Goal: Task Accomplishment & Management: Use online tool/utility

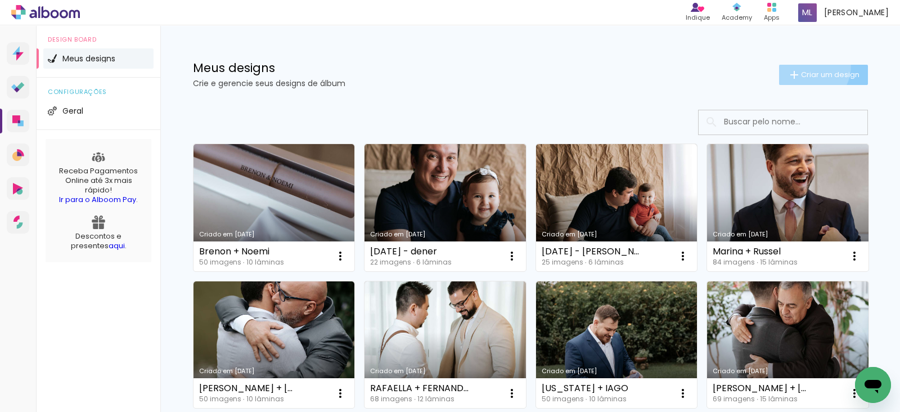
click at [800, 66] on paper-button "Criar um design" at bounding box center [823, 75] width 89 height 20
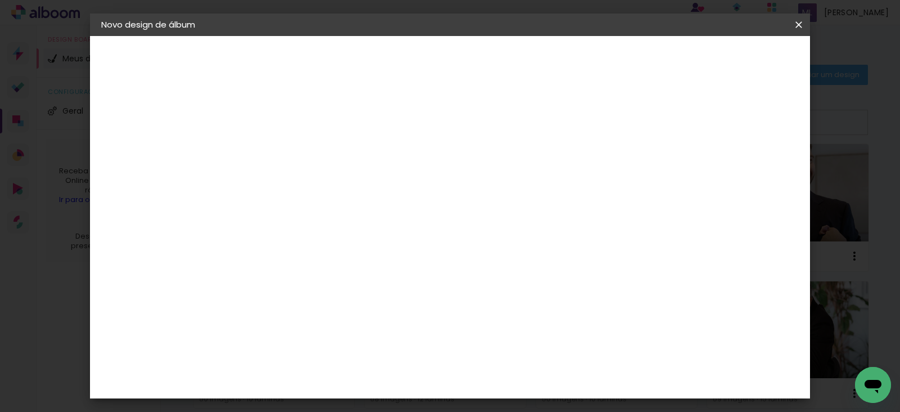
click at [285, 155] on input at bounding box center [285, 150] width 0 height 17
type input "Bruna + Webert"
type paper-input "Bruna + Webert"
type input "Bruna + Weberth"
type paper-input "Bruna + Weberth"
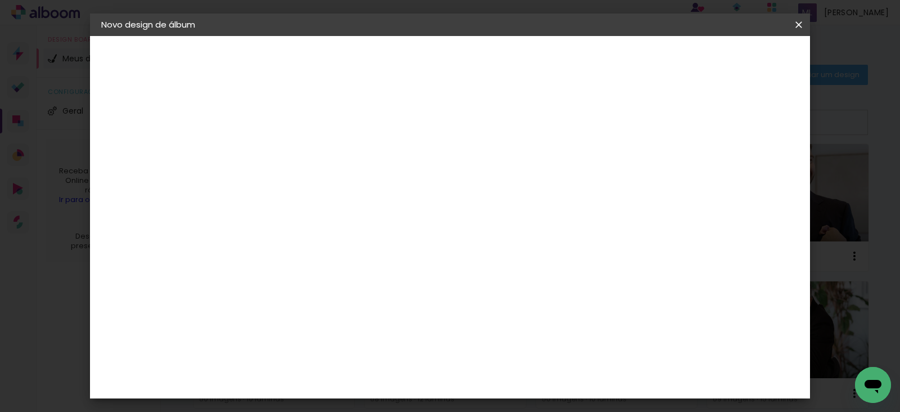
click at [0, 0] on header "Informações Dê um título ao seu álbum. Avançar" at bounding box center [0, 0] width 0 height 0
click at [0, 0] on slot "Avançar" at bounding box center [0, 0] width 0 height 0
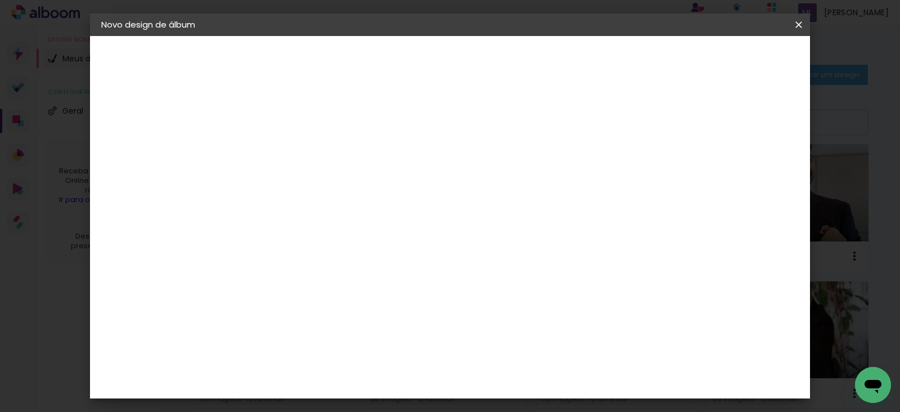
scroll to position [196, 0]
click at [0, 0] on slot "Avançar" at bounding box center [0, 0] width 0 height 0
click at [443, 119] on div at bounding box center [438, 121] width 10 height 10
type paper-checkbox "on"
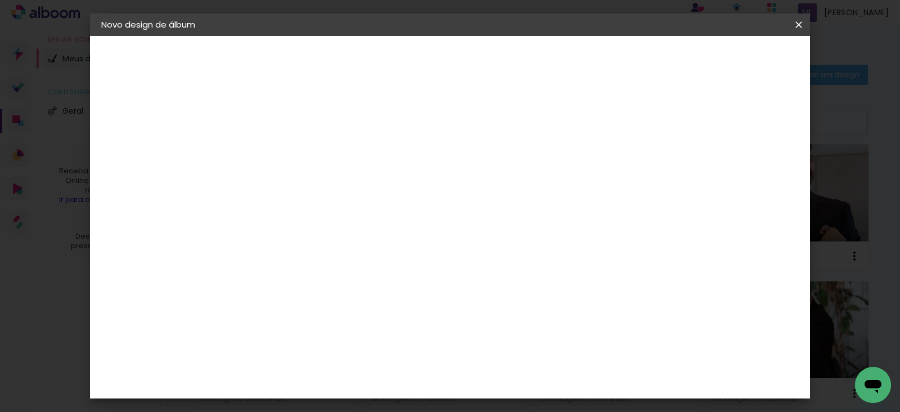
click at [507, 57] on span "Iniciar design" at bounding box center [491, 64] width 32 height 16
